Goal: Task Accomplishment & Management: Manage account settings

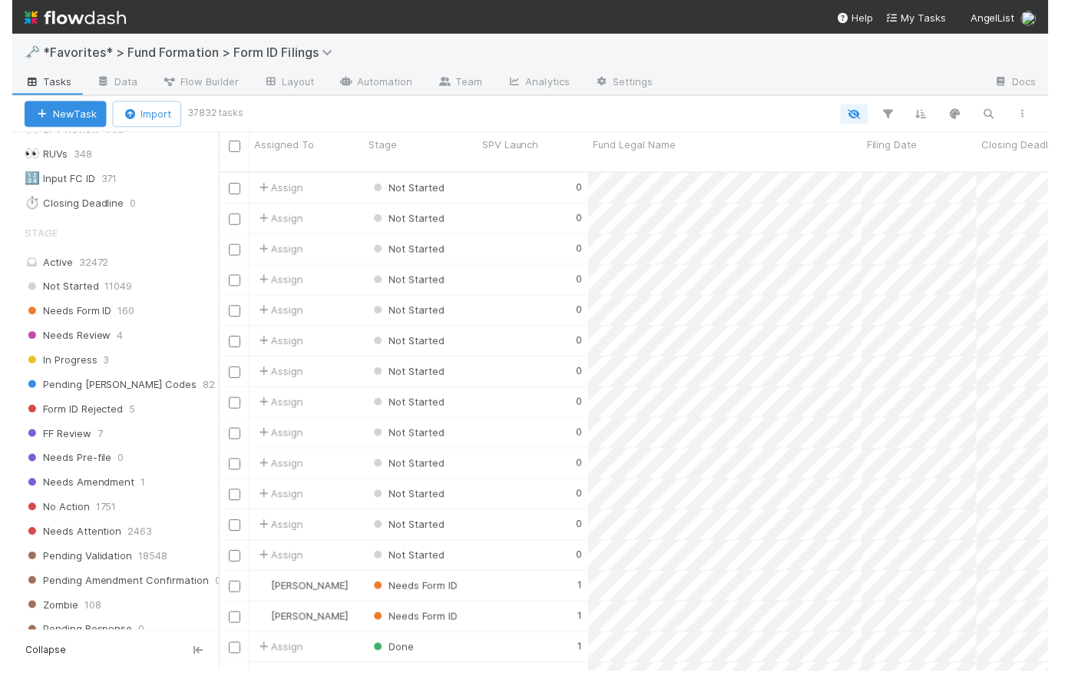
scroll to position [502, 827]
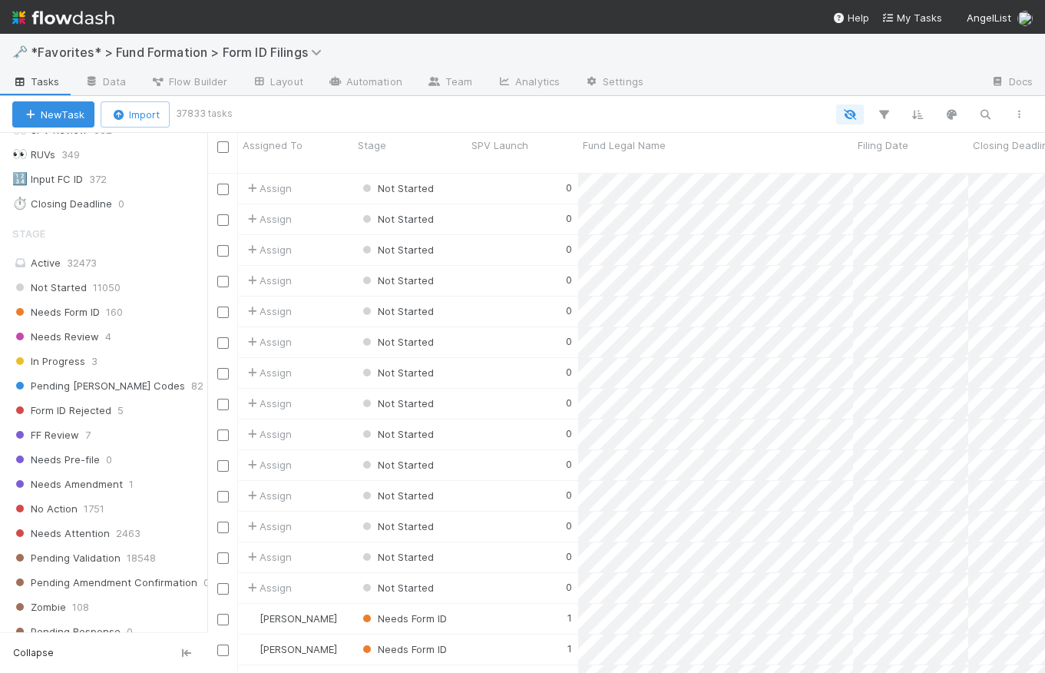
click at [91, 25] on img at bounding box center [63, 18] width 102 height 26
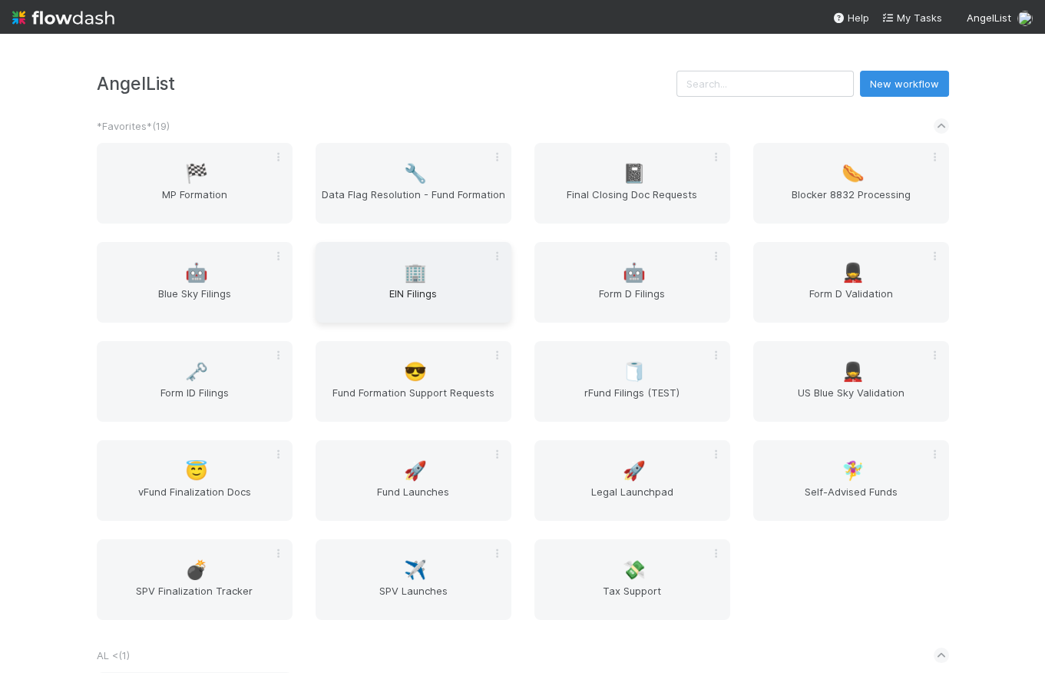
click at [409, 272] on span "🏢" at bounding box center [415, 273] width 23 height 20
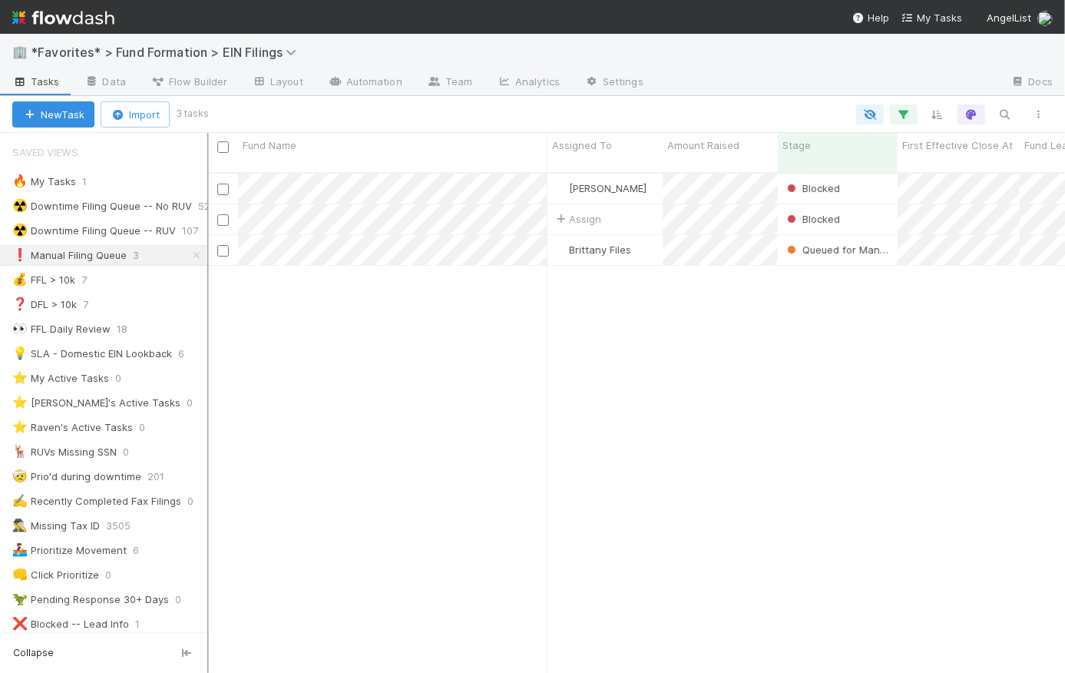
scroll to position [12, 11]
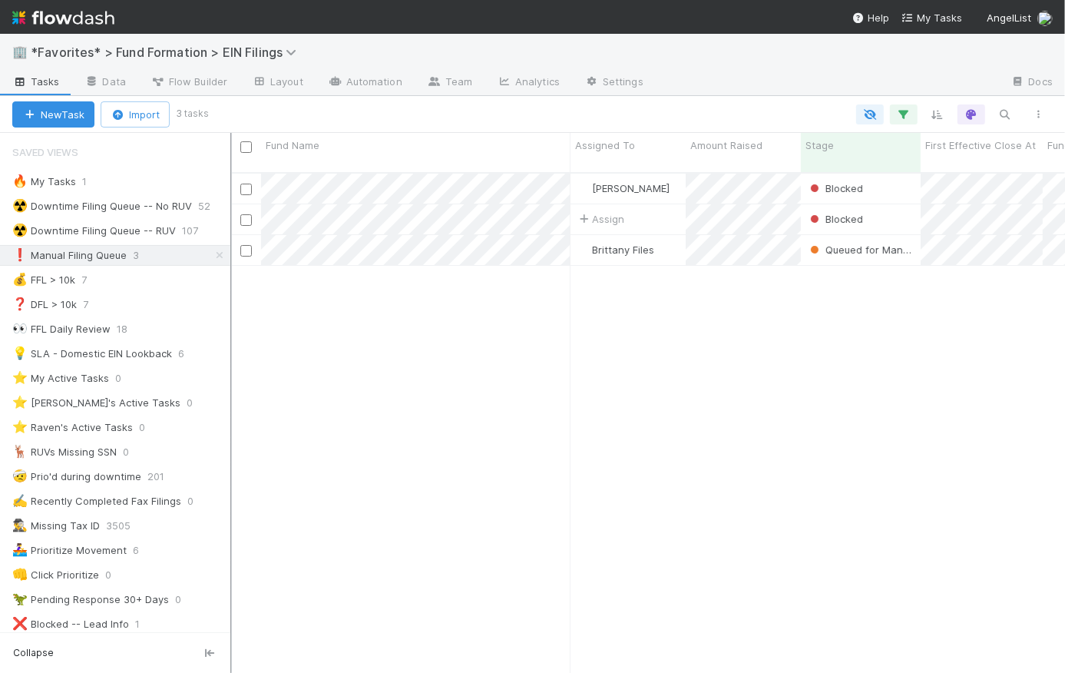
drag, startPoint x: 208, startPoint y: 168, endPoint x: 230, endPoint y: 164, distance: 22.7
click at [230, 164] on div at bounding box center [231, 403] width 2 height 540
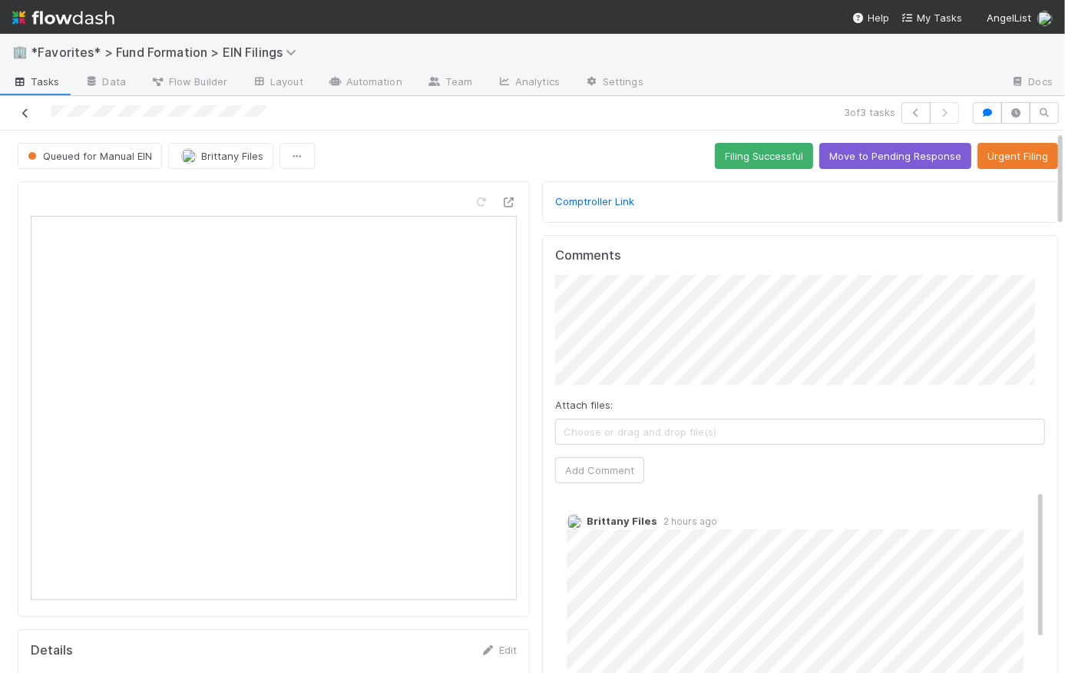
click at [21, 109] on icon at bounding box center [25, 113] width 15 height 10
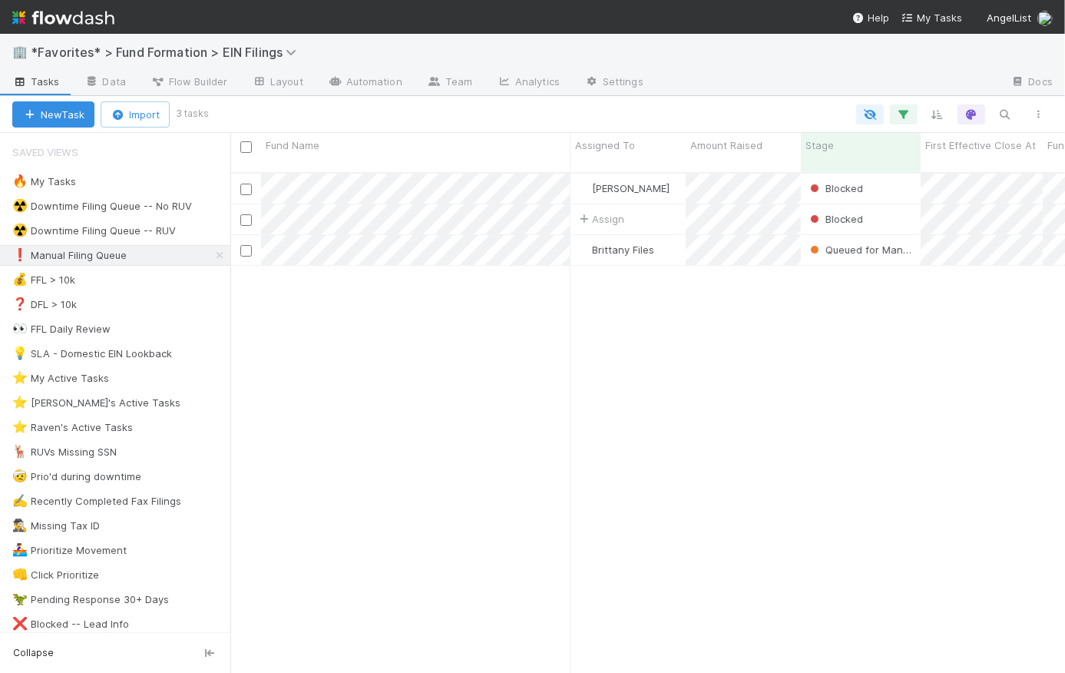
scroll to position [502, 824]
click at [212, 253] on icon at bounding box center [219, 255] width 15 height 10
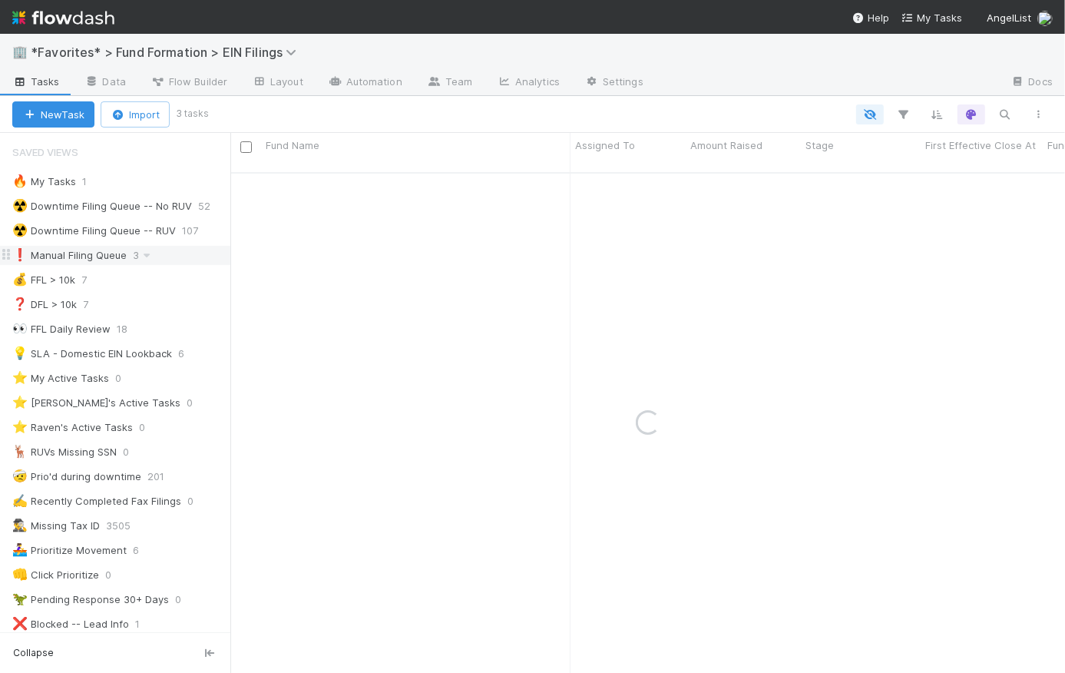
click at [87, 257] on div "❗ Manual Filing Queue" at bounding box center [69, 255] width 114 height 19
click at [48, 278] on div "💰 FFL > 10k" at bounding box center [43, 279] width 63 height 19
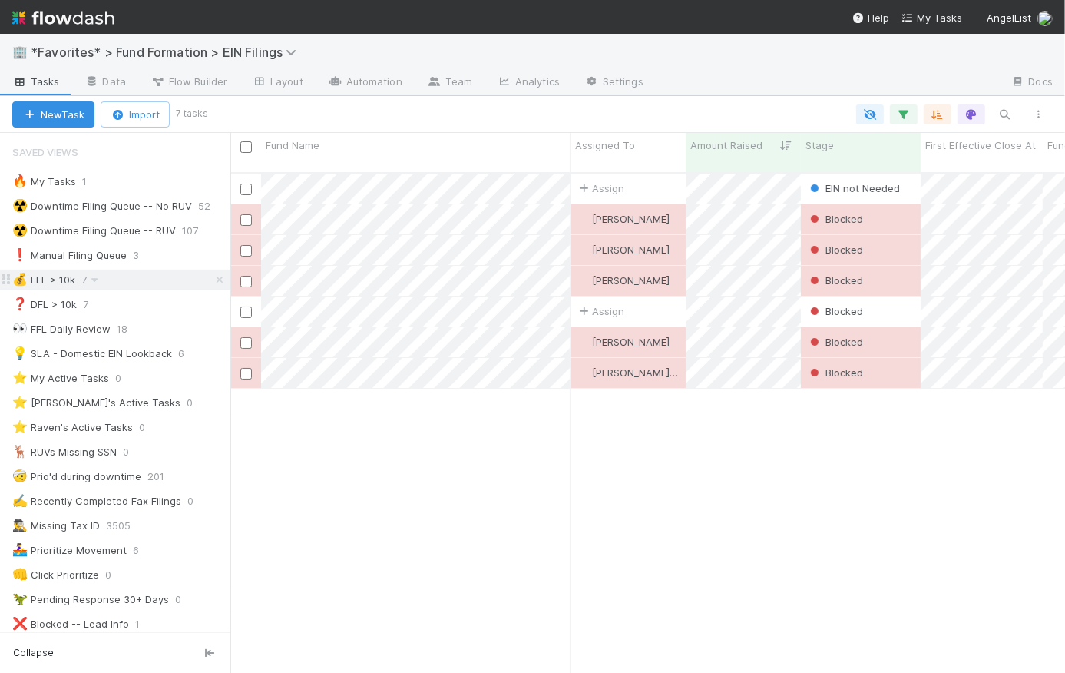
scroll to position [502, 824]
click at [50, 306] on div "❓ DFL > 10k" at bounding box center [44, 304] width 65 height 19
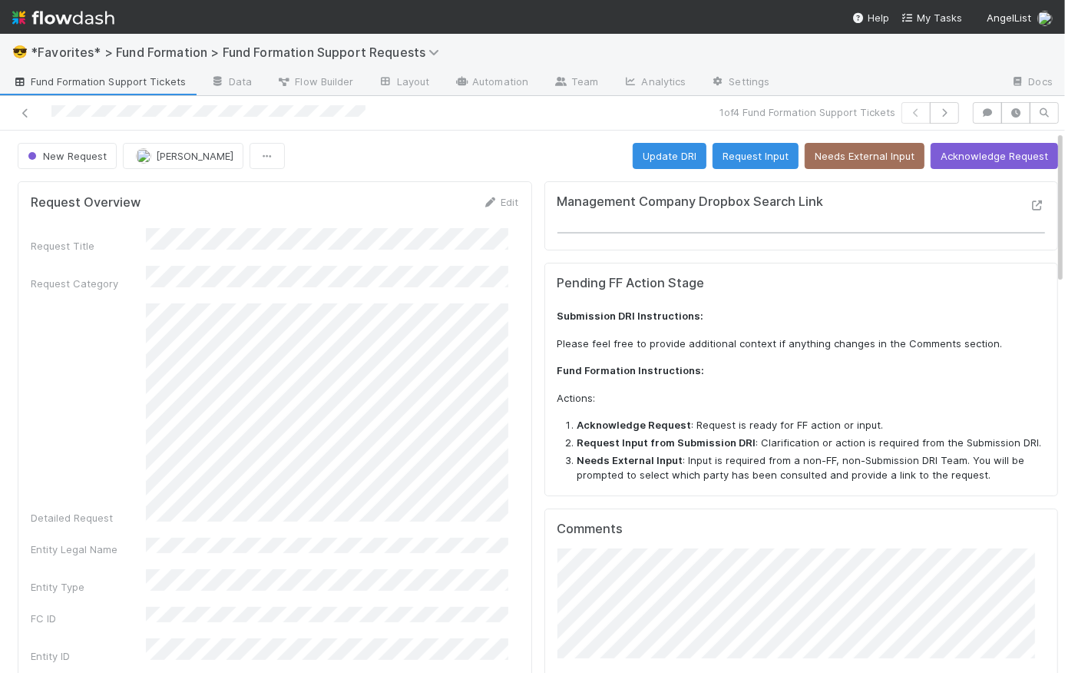
click at [112, 85] on span "Fund Formation Support Tickets" at bounding box center [99, 81] width 174 height 15
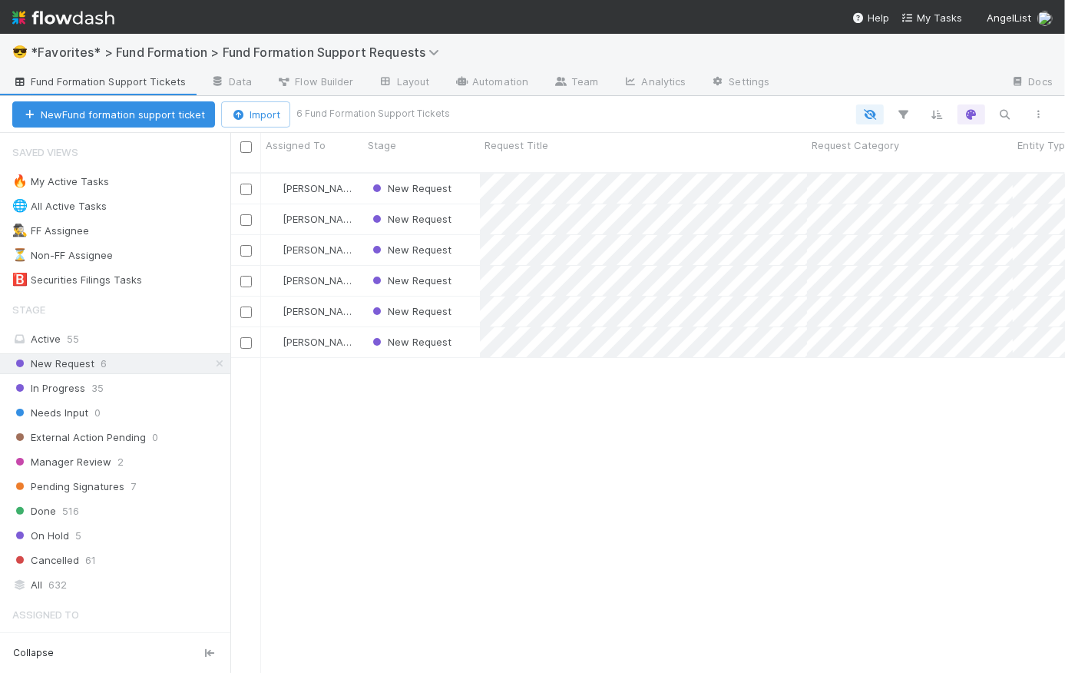
scroll to position [502, 824]
